Goal: Go to known website: Access a specific website the user already knows

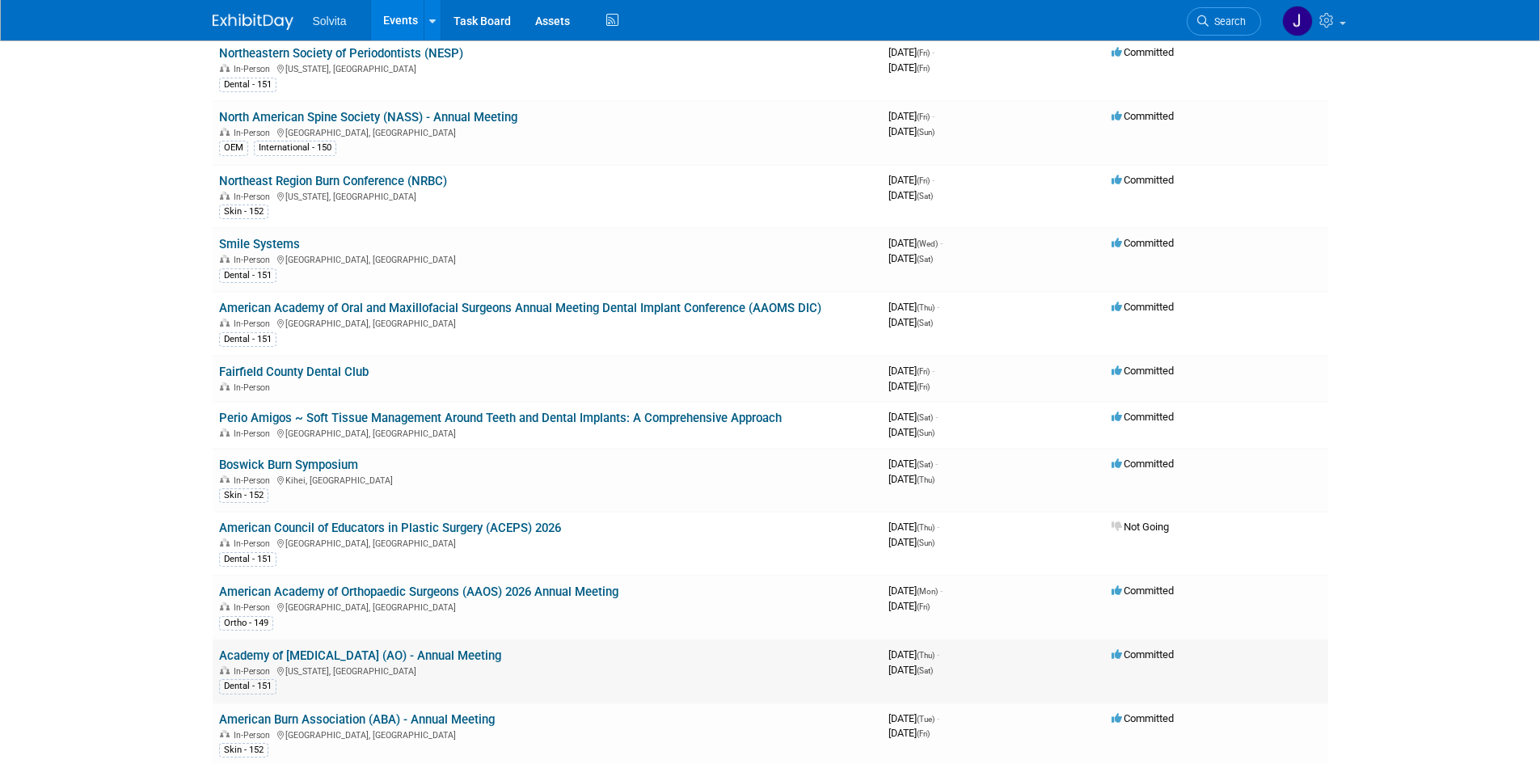
scroll to position [1940, 0]
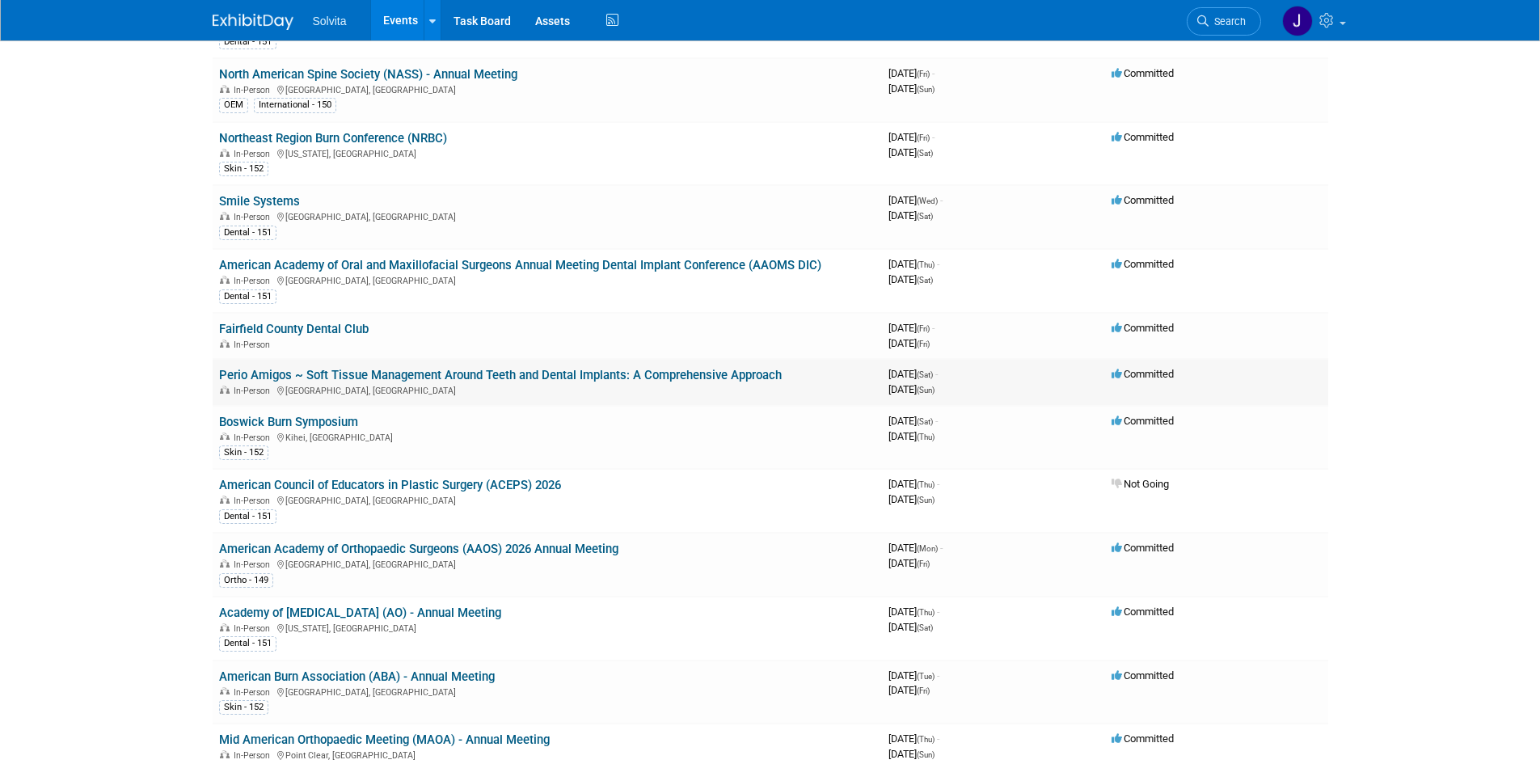
click at [417, 375] on link "Perio Amigos ~ Soft Tissue Management Around Teeth and Dental Implants: A Compr…" at bounding box center [500, 375] width 563 height 15
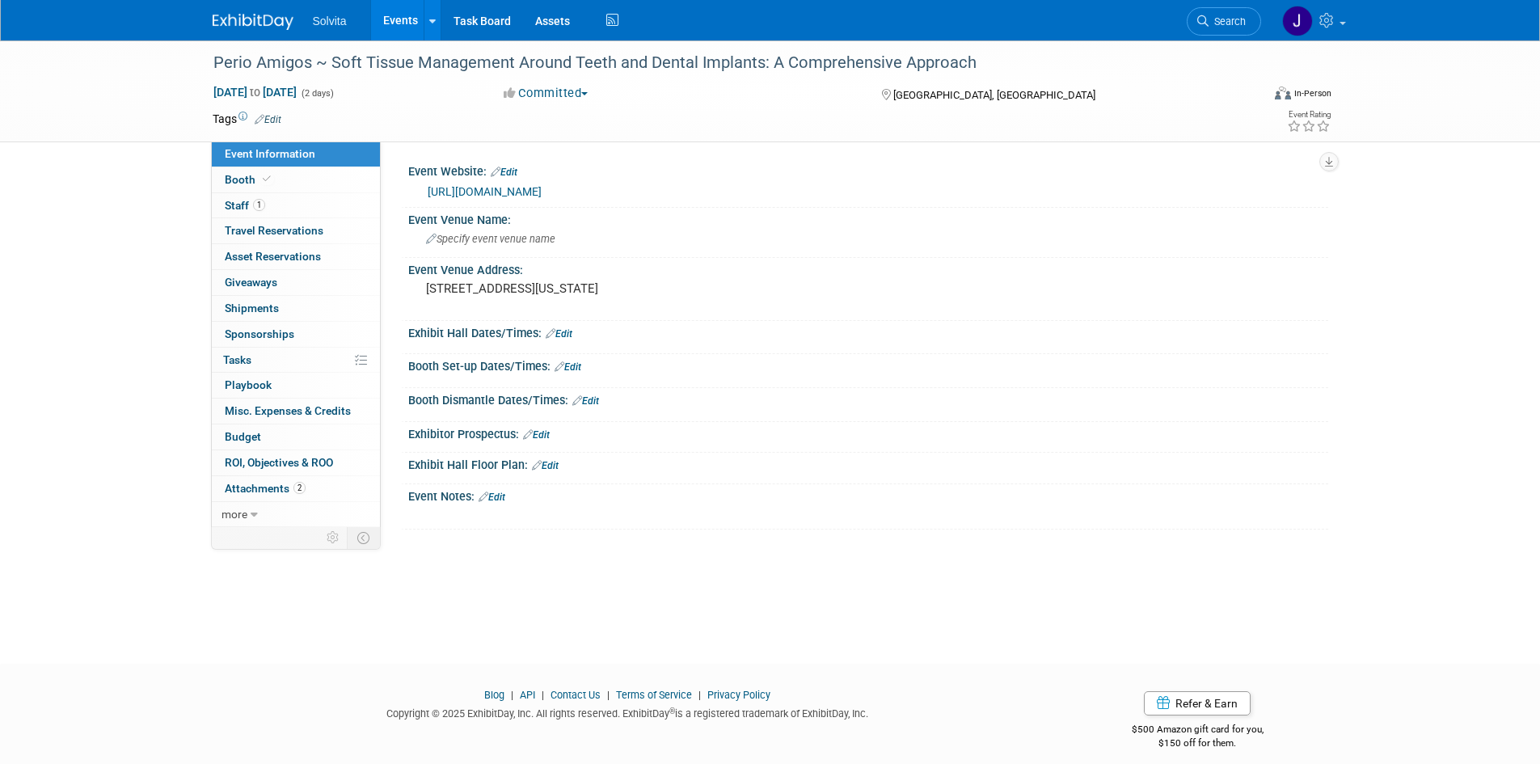
click at [512, 188] on link "https://perioamigos.com/" at bounding box center [485, 191] width 114 height 13
